Goal: Task Accomplishment & Management: Use online tool/utility

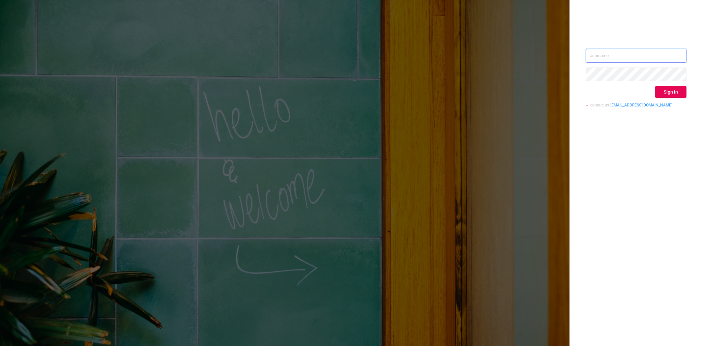
type input "[PERSON_NAME][EMAIL_ADDRESS][DOMAIN_NAME]"
click at [667, 96] on button "Sign in" at bounding box center [670, 92] width 31 height 12
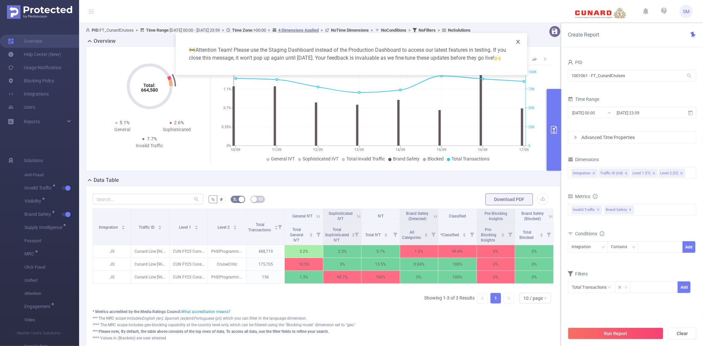
click at [518, 41] on icon "icon: close" at bounding box center [518, 42] width 4 height 4
